Goal: Information Seeking & Learning: Learn about a topic

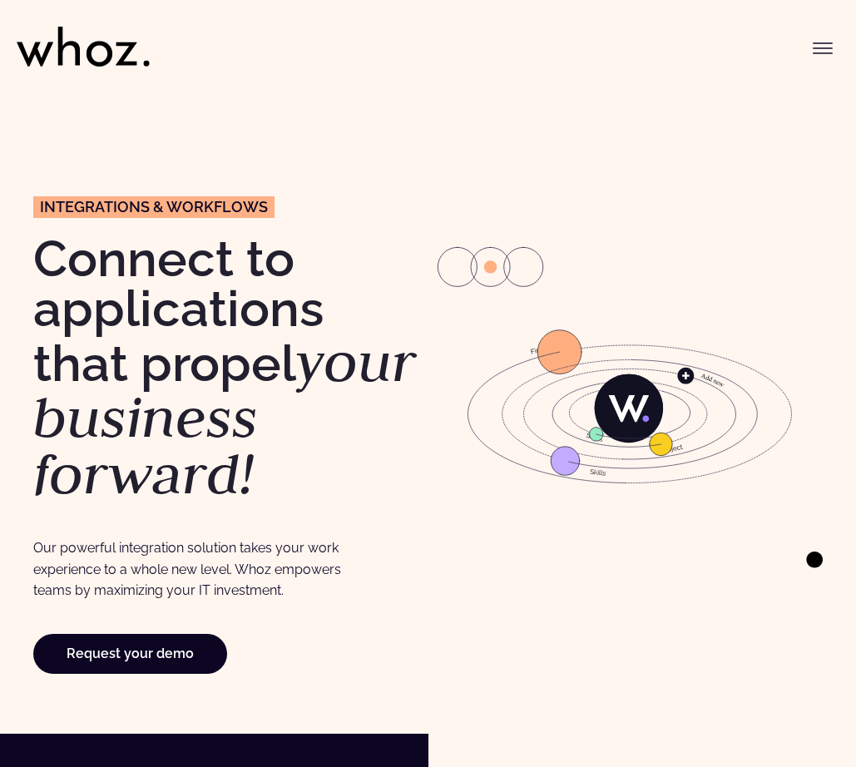
click at [824, 43] on icon "Toggle menu" at bounding box center [823, 43] width 18 height 0
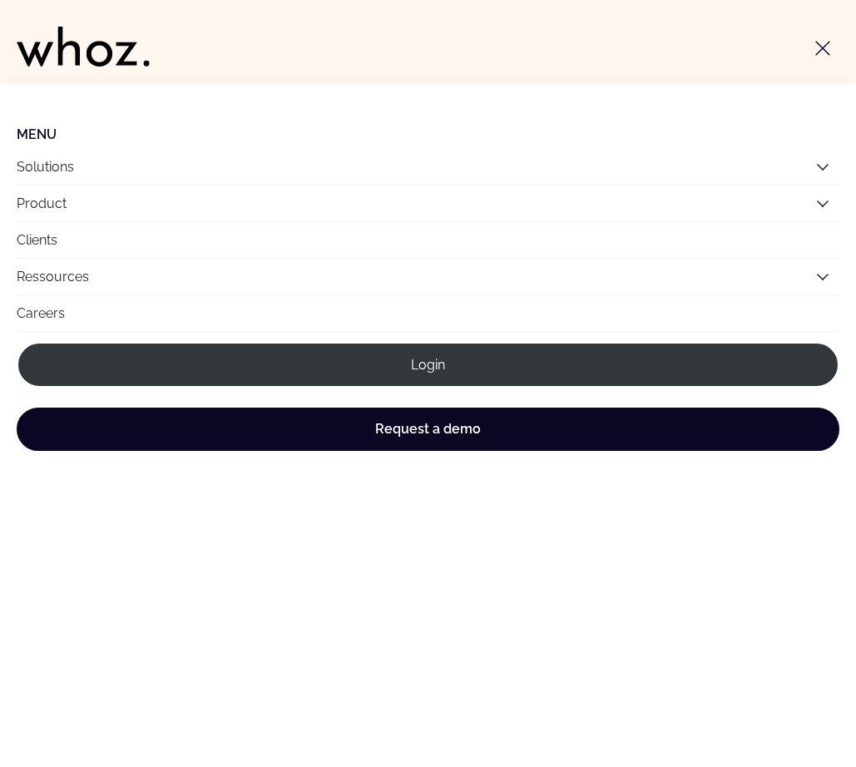
click at [817, 203] on icon "Main" at bounding box center [822, 203] width 13 height 13
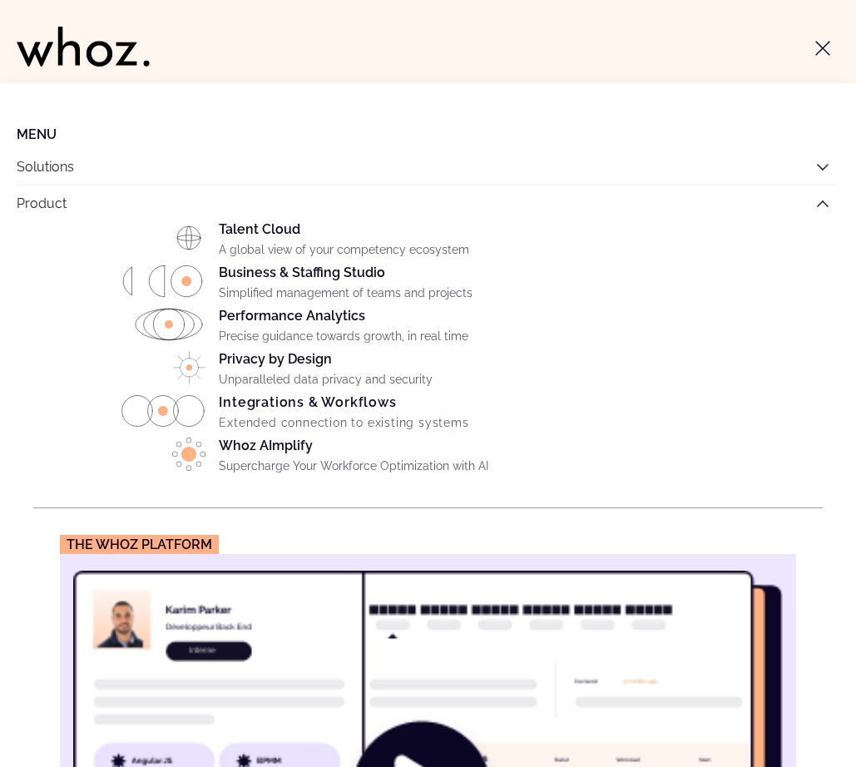
click at [822, 157] on button "Solutions" at bounding box center [428, 167] width 823 height 36
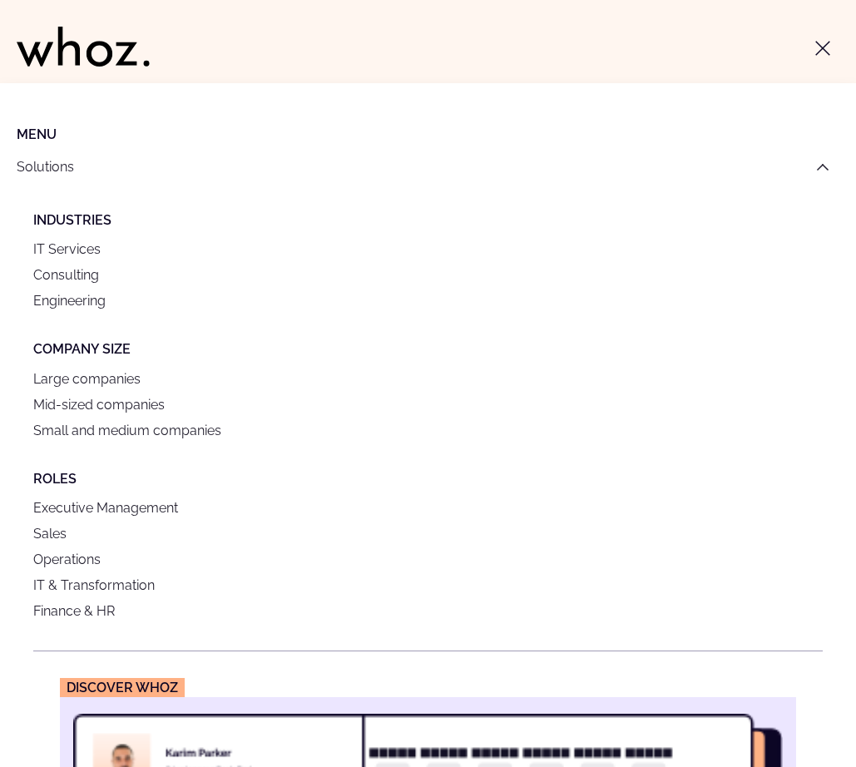
click at [820, 156] on button "Solutions" at bounding box center [428, 167] width 823 height 36
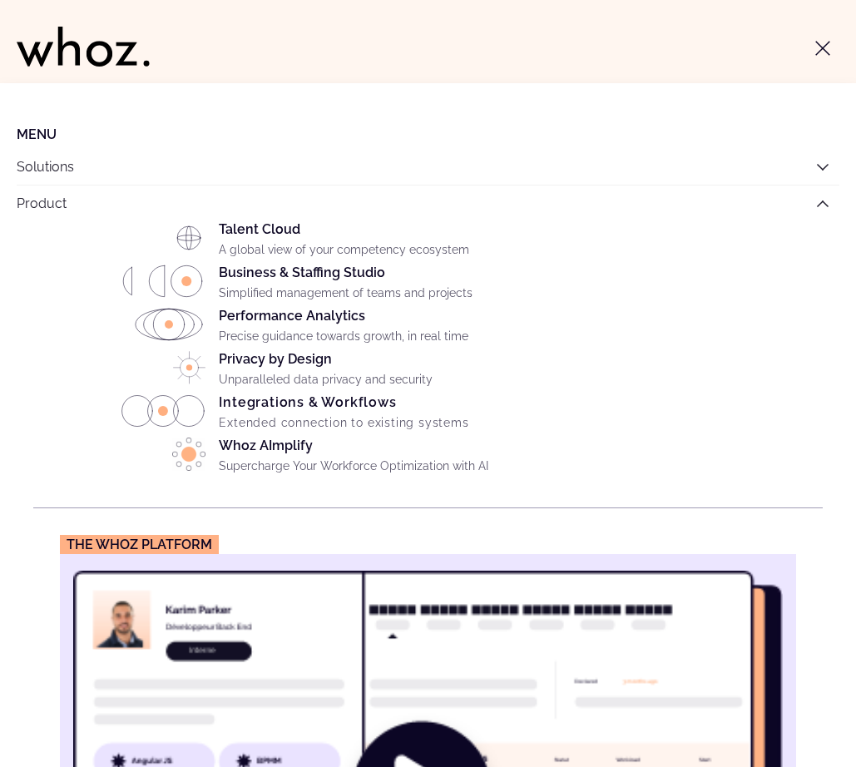
click at [287, 227] on div "Talent Cloud A global view of your competency ecosystem" at bounding box center [521, 242] width 604 height 43
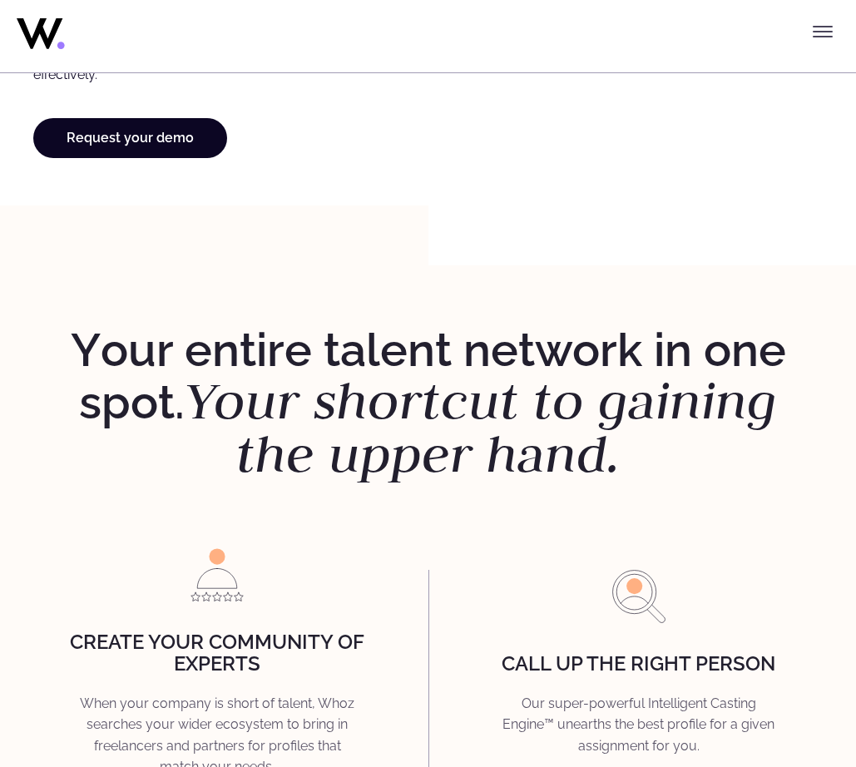
scroll to position [2159, 0]
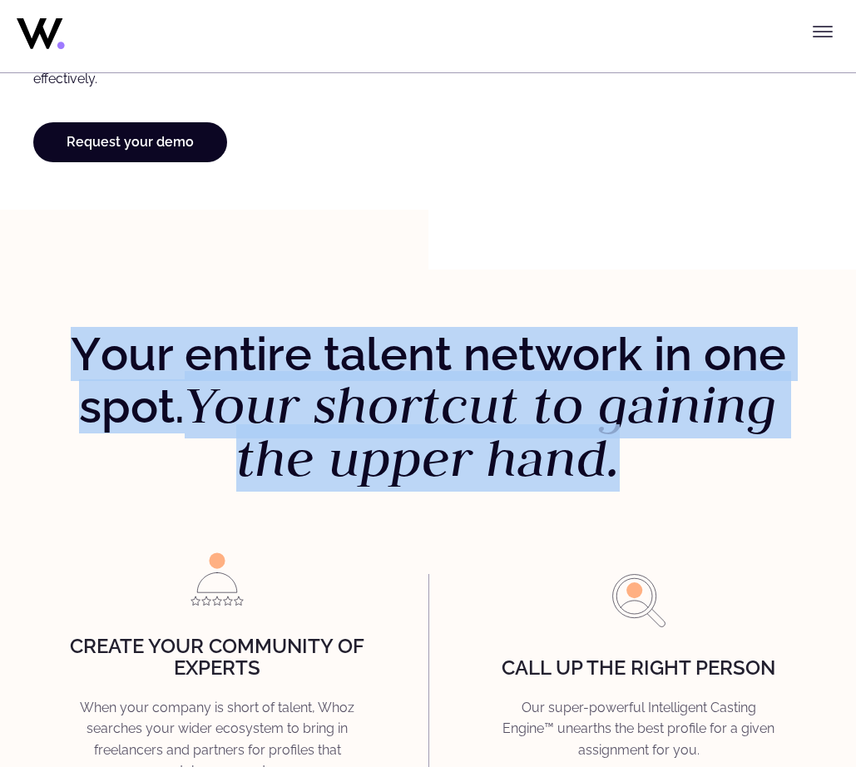
drag, startPoint x: 83, startPoint y: 347, endPoint x: 616, endPoint y: 457, distance: 543.6
click at [616, 457] on h2 "Y our entire talent network in one spot. Your shortcut to gaining the upper han…" at bounding box center [427, 407] width 789 height 156
copy h2 "Y our entire talent network in one spot. Your shortcut to gaining the upper han…"
